Goal: Task Accomplishment & Management: Use online tool/utility

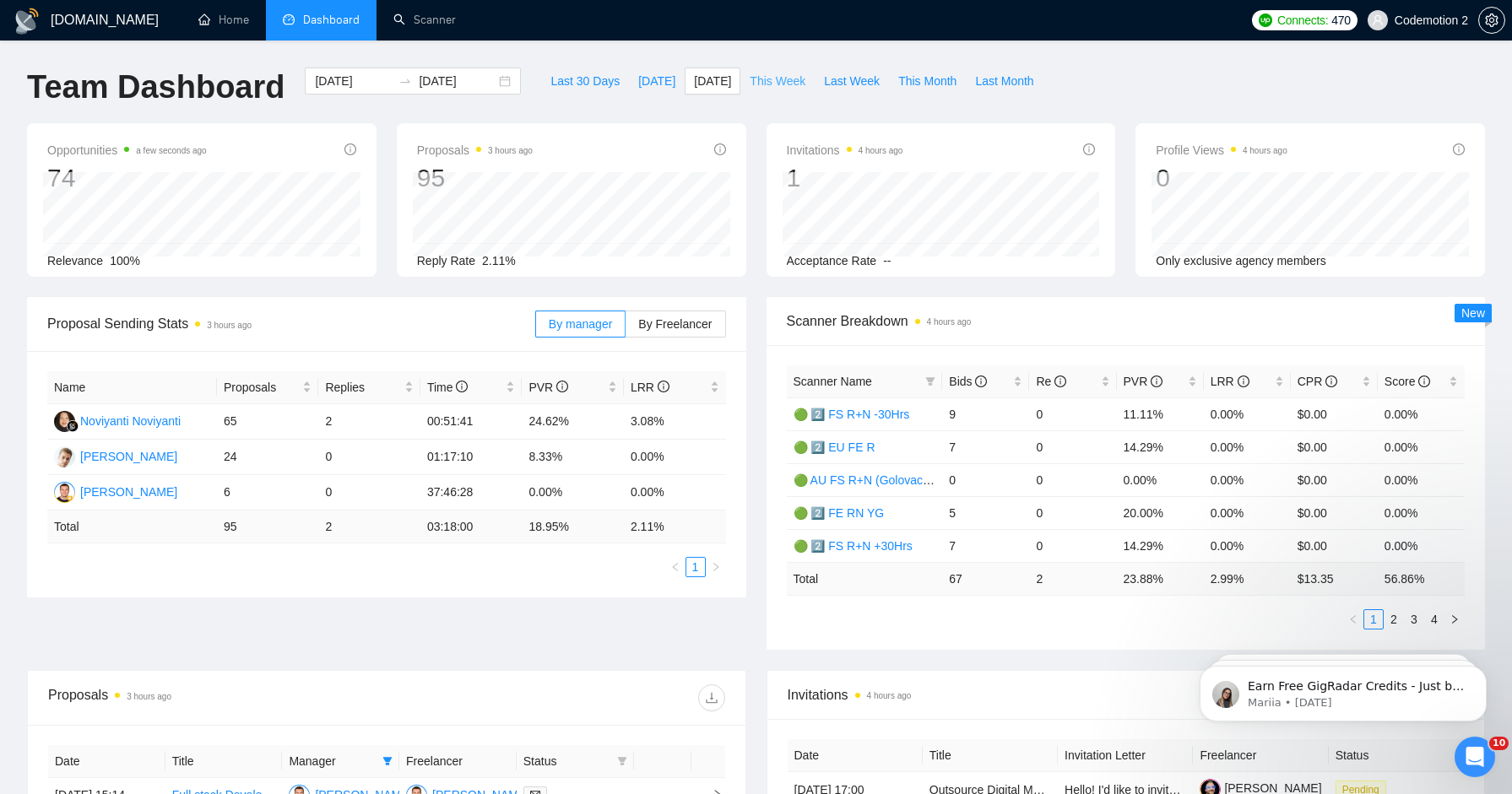
click at [769, 78] on span "This Week" at bounding box center [777, 80] width 56 height 18
type input "[DATE]"
click at [666, 320] on span "By Freelancer" at bounding box center [675, 324] width 73 height 14
click at [626, 328] on input "By Freelancer" at bounding box center [626, 328] width 0 height 0
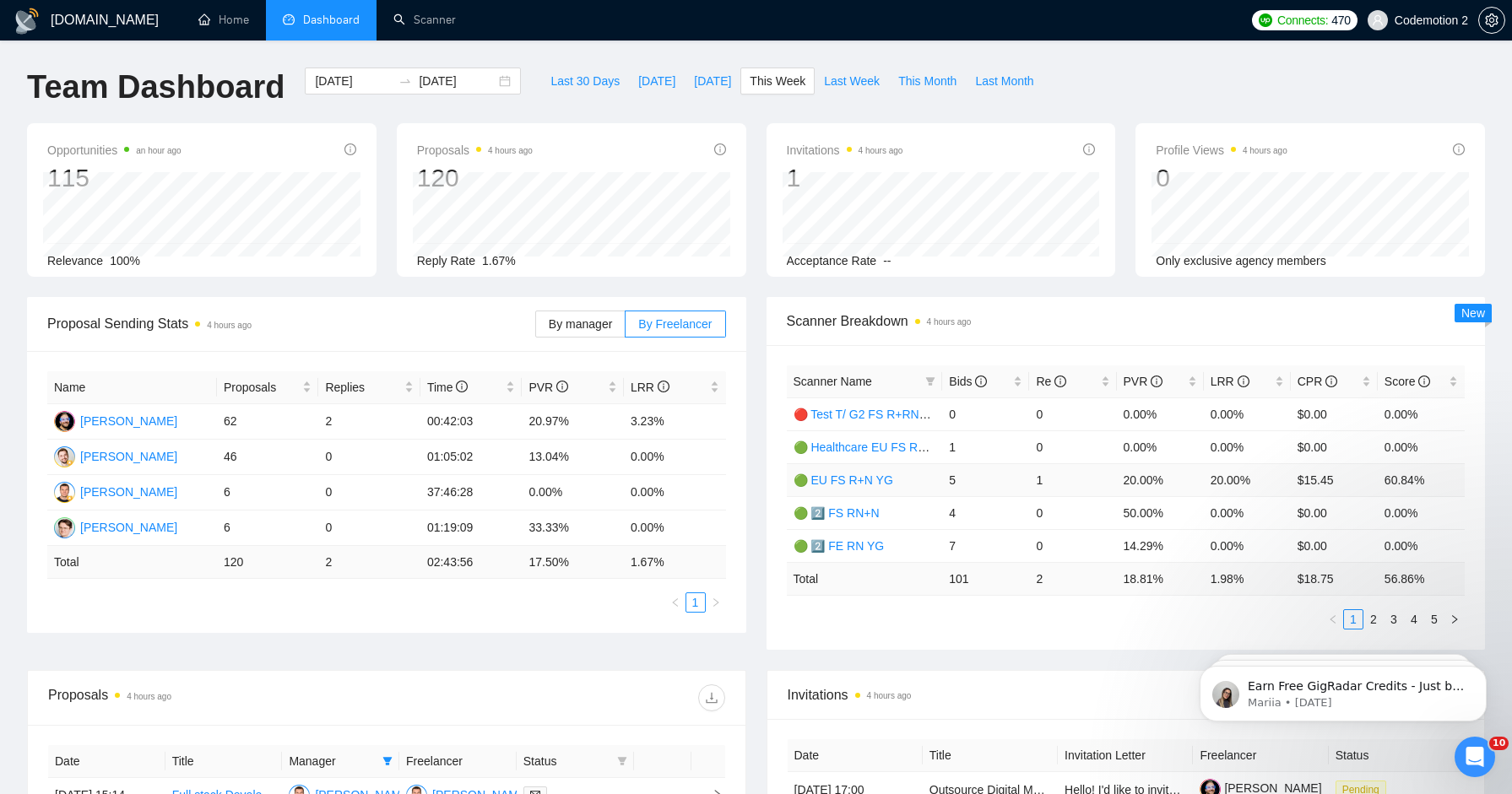
click at [866, 476] on link "🟢 EU FS R+N YG" at bounding box center [842, 480] width 100 height 14
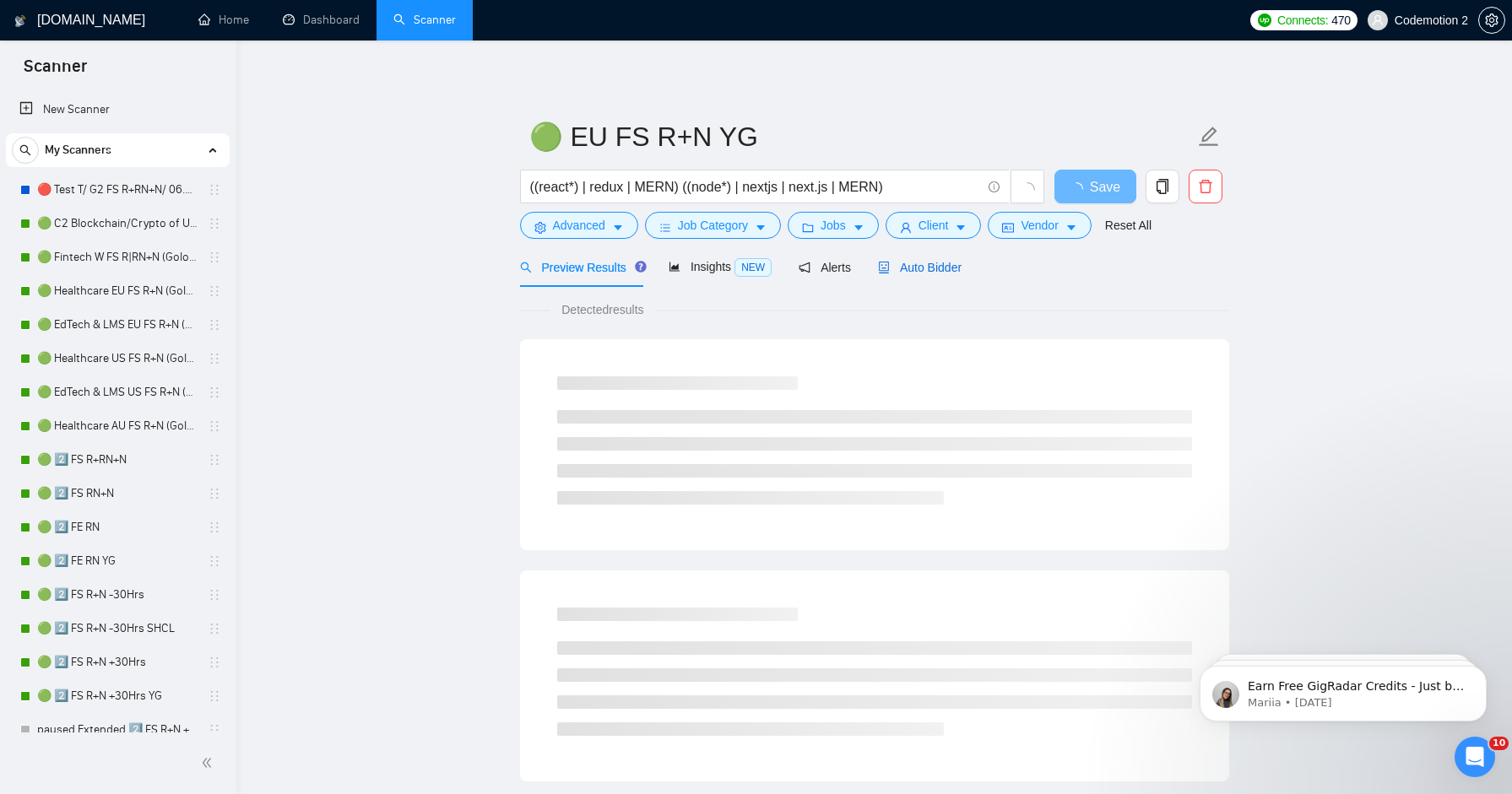
click at [917, 273] on span "Auto Bidder" at bounding box center [919, 267] width 83 height 14
